Goal: Task Accomplishment & Management: Manage account settings

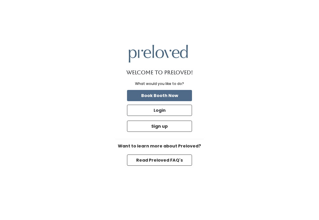
click at [173, 115] on button "Login" at bounding box center [159, 110] width 65 height 11
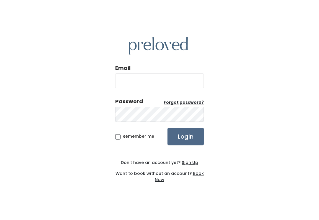
click at [180, 88] on input "Email" at bounding box center [159, 80] width 89 height 15
type input "provo.store@preloved.love"
click at [185, 143] on input "Login" at bounding box center [185, 137] width 36 height 18
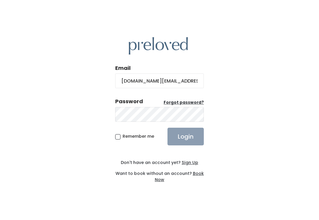
click at [145, 194] on div "Email provo.store@preloved.love Password Forgot password? Remember me Login Don…" at bounding box center [159, 110] width 89 height 174
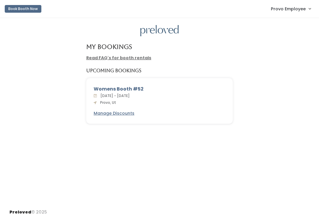
click at [292, 8] on span "Provo Employee" at bounding box center [288, 9] width 35 height 6
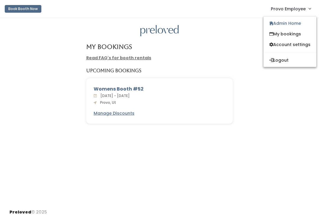
click at [294, 23] on link "Admin Home" at bounding box center [289, 23] width 53 height 11
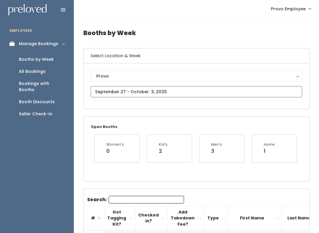
click at [122, 92] on input "text" at bounding box center [196, 91] width 211 height 11
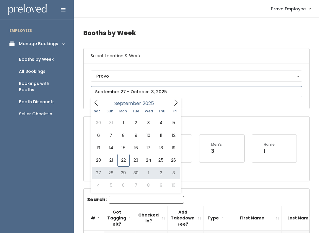
type input "September 27 to October 3"
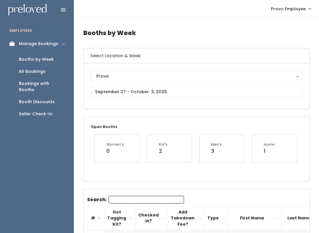
click at [138, 196] on input "Search:" at bounding box center [146, 200] width 75 height 8
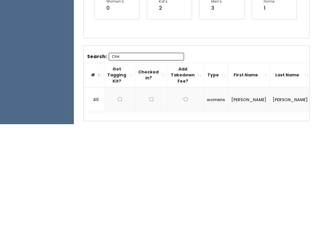
scroll to position [59, 0]
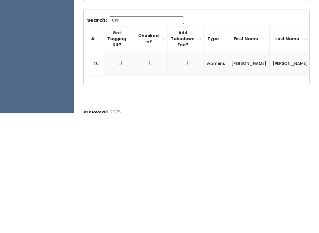
type input "Chri"
click at [118, 181] on input "checkbox" at bounding box center [120, 183] width 4 height 4
checkbox input "true"
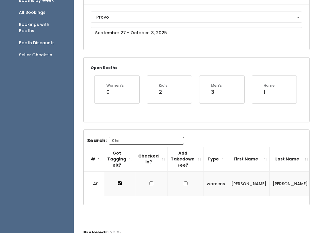
click at [155, 138] on input "Chri" at bounding box center [146, 141] width 75 height 8
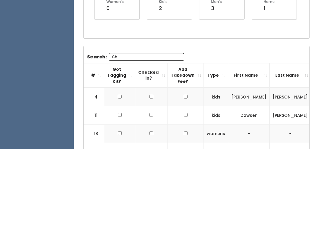
type input "C"
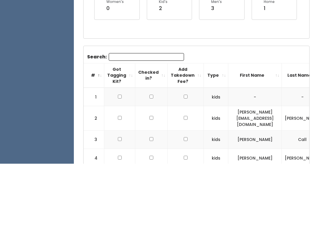
scroll to position [0, 0]
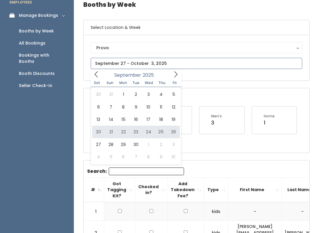
type input "[DATE] to [DATE]"
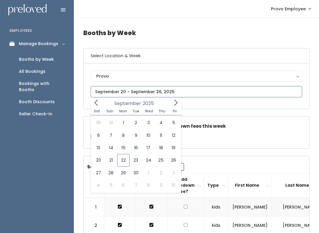
type input "[DATE] to [DATE]"
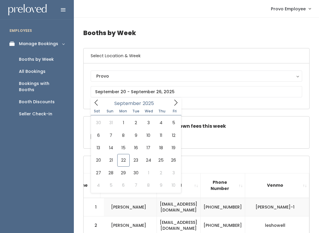
click at [104, 205] on td "1" at bounding box center [93, 207] width 21 height 19
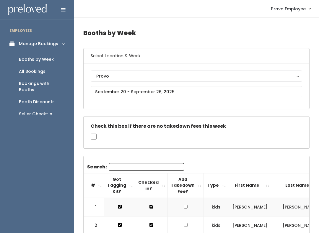
click at [145, 168] on input "Search:" at bounding box center [146, 167] width 75 height 8
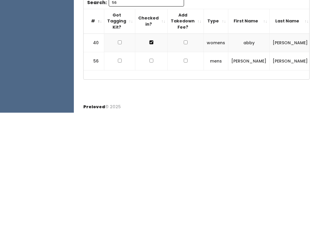
type input "56"
click at [146, 172] on td at bounding box center [151, 181] width 32 height 18
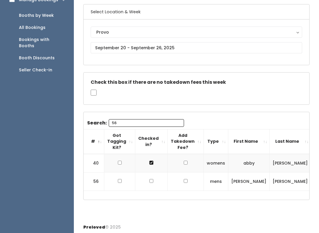
click at [149, 180] on input "checkbox" at bounding box center [151, 181] width 4 height 4
checkbox input "true"
click at [145, 129] on th "Checked in?" at bounding box center [151, 141] width 32 height 24
click at [146, 121] on input "56" at bounding box center [146, 123] width 75 height 8
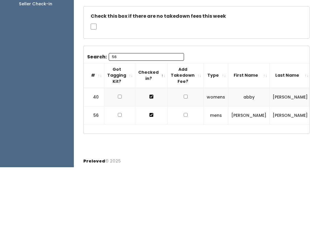
type input "5"
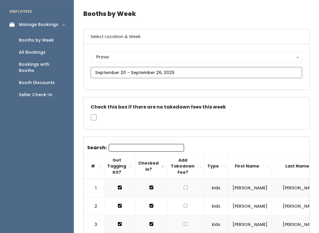
click at [101, 71] on input "text" at bounding box center [196, 72] width 211 height 11
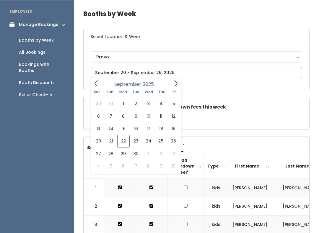
scroll to position [19, 0]
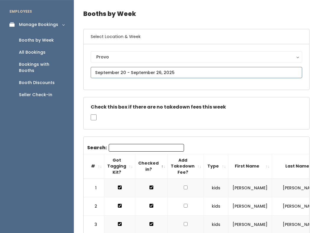
type input "September 27 to October 3"
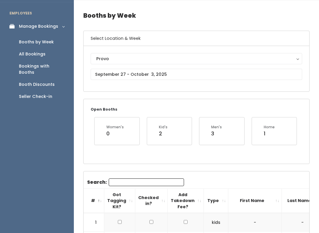
scroll to position [60, 0]
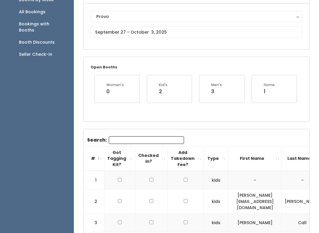
click at [116, 140] on input "Search:" at bounding box center [146, 140] width 75 height 8
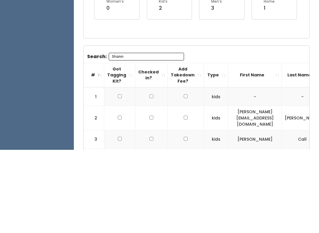
scroll to position [59, 0]
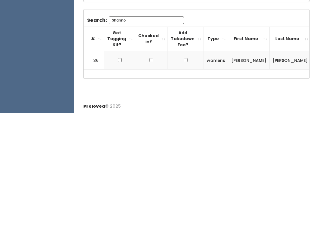
type input "Shanno"
click at [115, 171] on td at bounding box center [119, 180] width 31 height 19
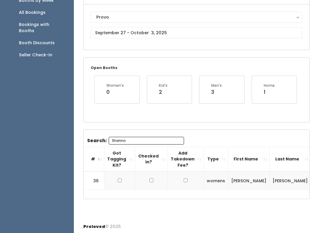
click at [122, 176] on td at bounding box center [119, 180] width 31 height 19
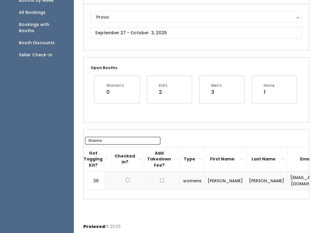
scroll to position [0, 4]
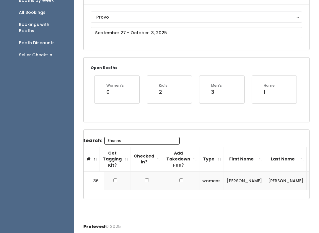
click at [117, 179] on input "checkbox" at bounding box center [115, 181] width 4 height 4
checkbox input "true"
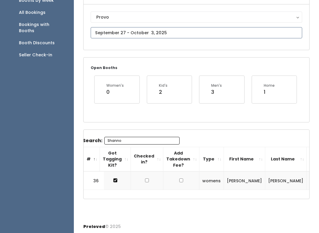
click at [109, 35] on body "EMPLOYEES Manage Bookings Booths by Week All Bookings Bookings with Booths Boot…" at bounding box center [159, 88] width 319 height 294
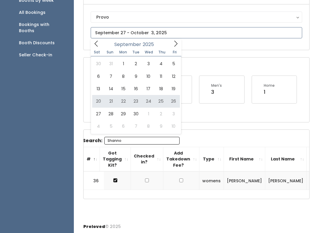
type input "September 20 to September 26"
